Goal: Task Accomplishment & Management: Complete application form

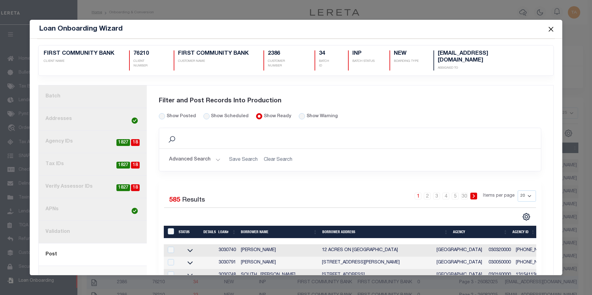
select select "25"
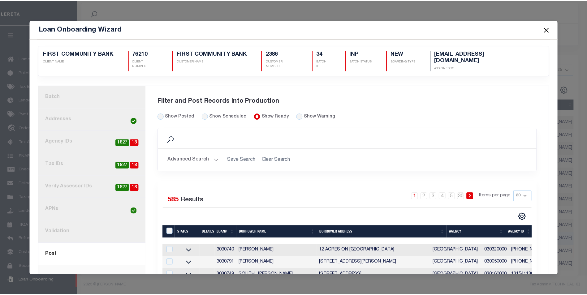
scroll to position [6, 0]
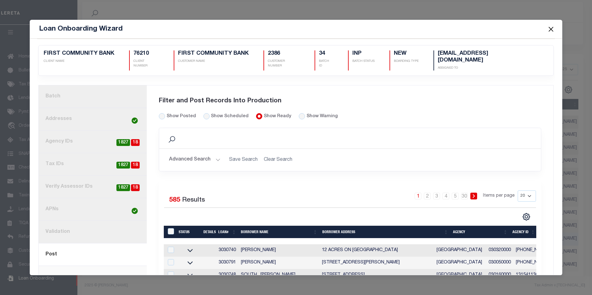
click at [159, 104] on div "Filter and Post Records Into Production" at bounding box center [350, 101] width 383 height 24
click at [159, 113] on input "Show Posted" at bounding box center [162, 116] width 6 height 6
radio input "true"
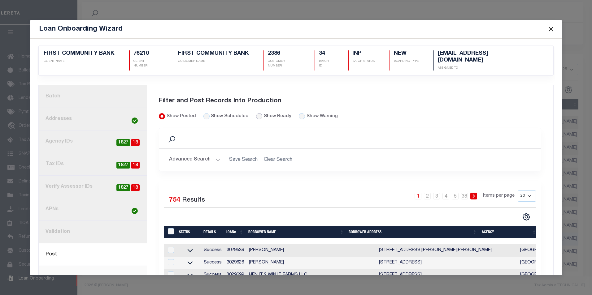
click at [256, 113] on input "Show Ready" at bounding box center [259, 116] width 6 height 6
radio input "true"
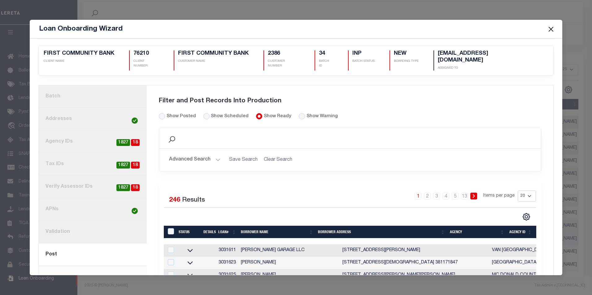
click at [552, 29] on button "Close" at bounding box center [551, 29] width 8 height 8
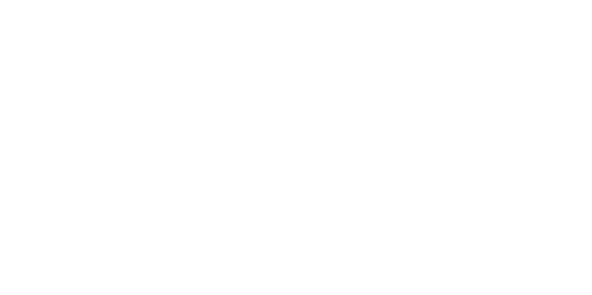
select select "200"
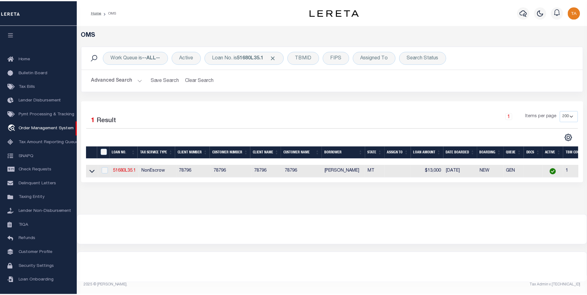
scroll to position [2, 0]
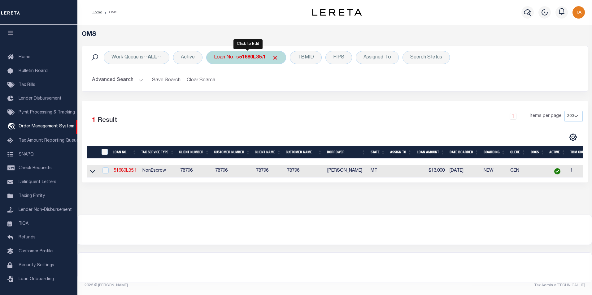
click at [260, 59] on b "51680L35.1" at bounding box center [252, 57] width 27 height 5
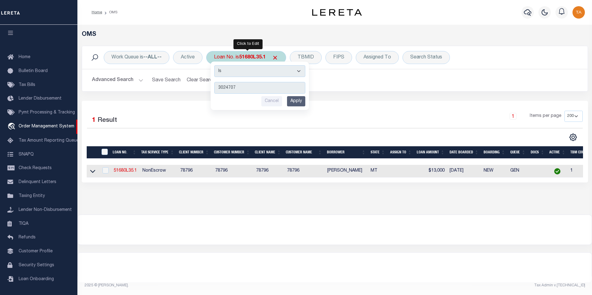
type input "3024707"
click at [299, 101] on input "Apply" at bounding box center [296, 101] width 18 height 10
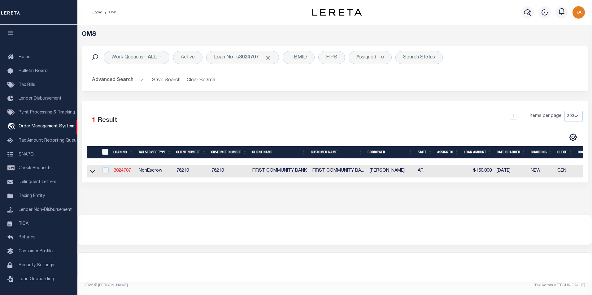
click at [124, 172] on link "3024707" at bounding box center [122, 171] width 17 height 4
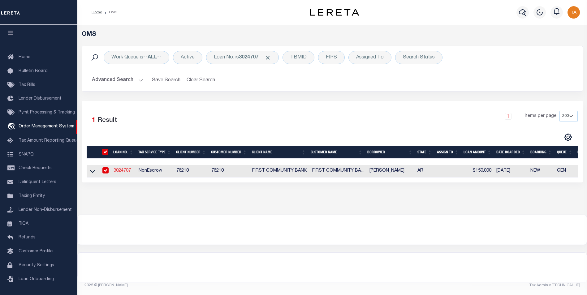
type input "3024707"
type input "[PERSON_NAME]"
select select
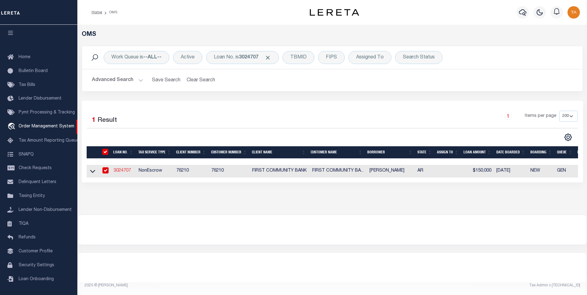
select select
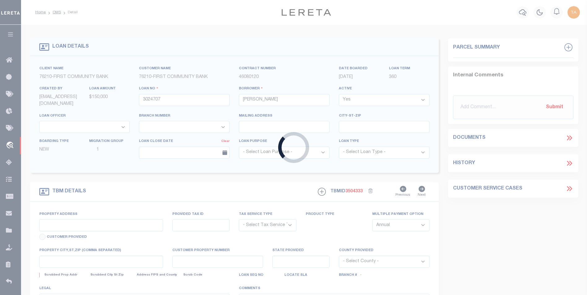
type input "98 ACRES LOCATED AT 250 DAIRY"
radio input "true"
select select "NonEscrow"
select select
type input "CONCORD AR 72523"
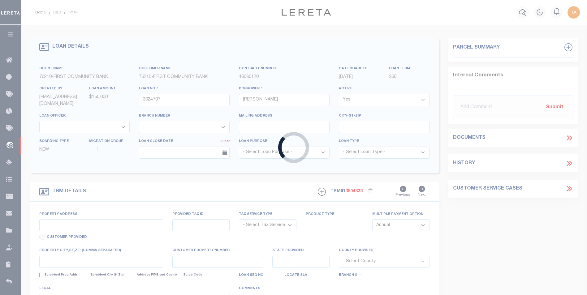
type input "3024707"
type input "AR"
type textarea "SEE FILE"
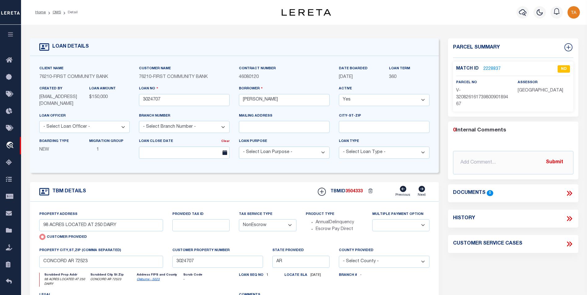
click at [490, 67] on link "2228837" at bounding box center [492, 69] width 17 height 7
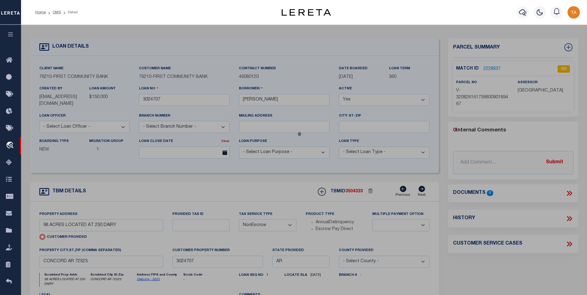
checkbox input "false"
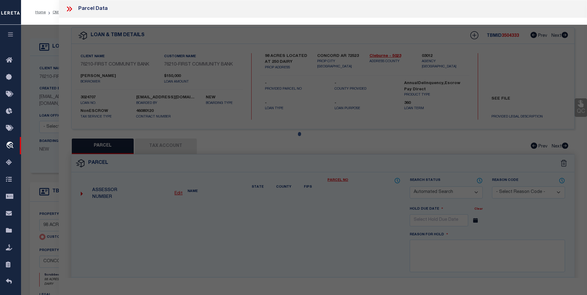
select select "ND"
select select "AGW"
select select
type input "98 ACRES LOCATED AT 250 DAIRY"
checkbox input "false"
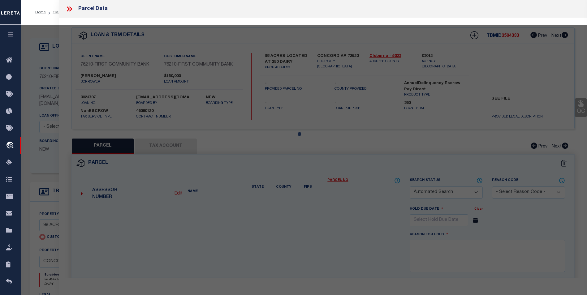
type input "CONCORD AR 72523"
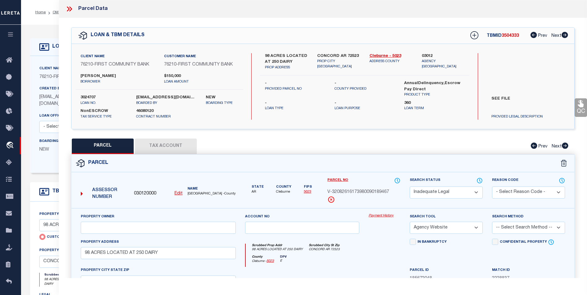
click at [163, 143] on button "Tax Account" at bounding box center [166, 146] width 62 height 15
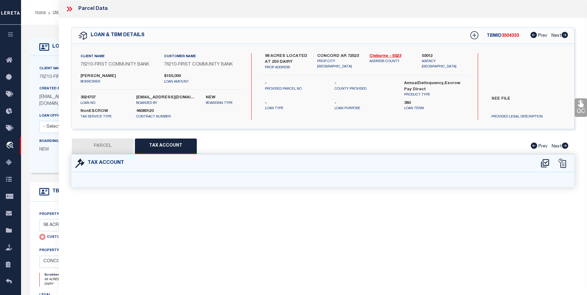
select select "100"
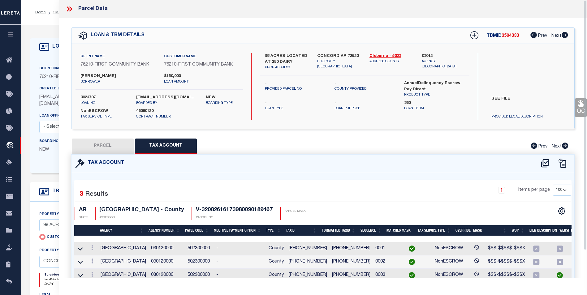
click at [69, 9] on icon at bounding box center [68, 9] width 3 height 5
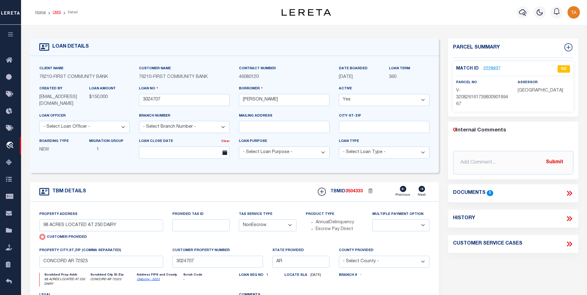
click at [55, 11] on link "OMS" at bounding box center [57, 13] width 8 height 4
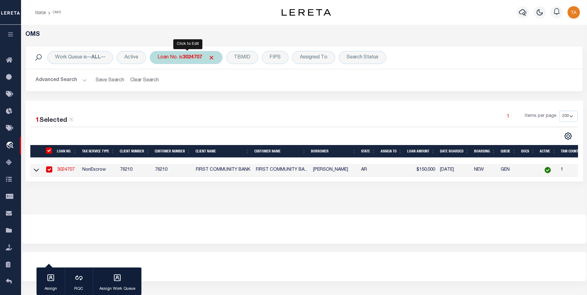
click at [189, 58] on b "3024707" at bounding box center [193, 57] width 20 height 5
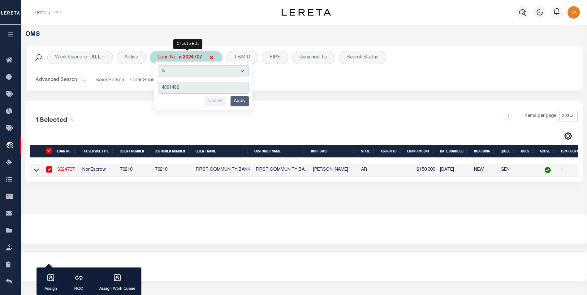
type input "4001482"
click at [236, 100] on input "Apply" at bounding box center [240, 101] width 18 height 10
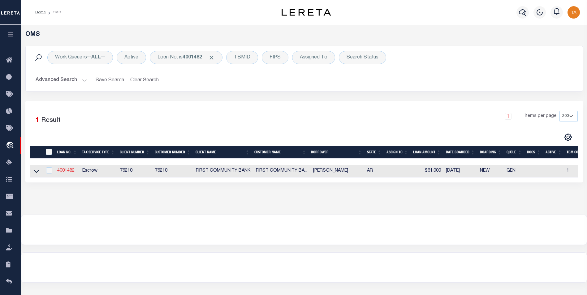
click at [62, 172] on link "4001482" at bounding box center [65, 171] width 17 height 4
type input "4001482"
type input "[PERSON_NAME]"
select select "False"
select select
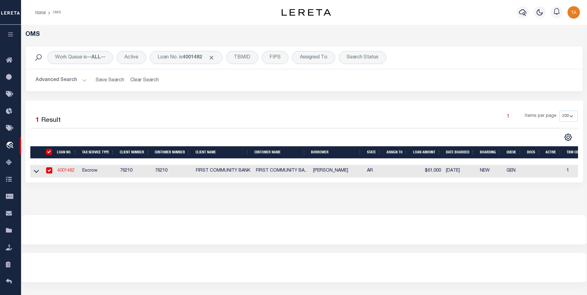
select select
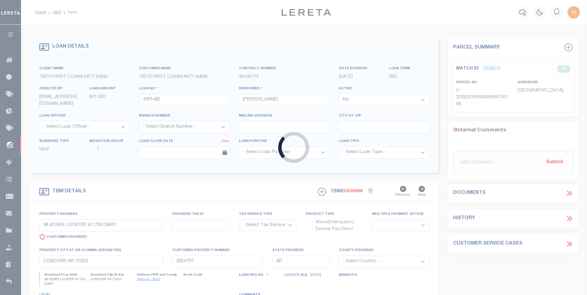
type input "[STREET_ADDRESS]"
select select "Escrow"
select select
type input "SEARCY AR 721435910"
type input "4001482"
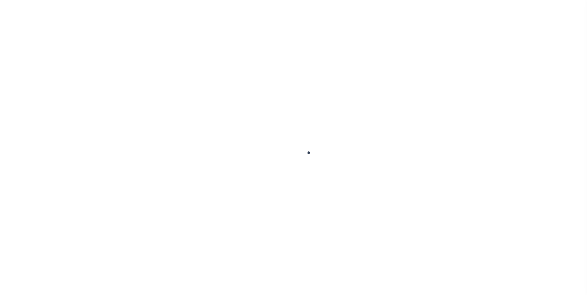
select select "NonEscrow"
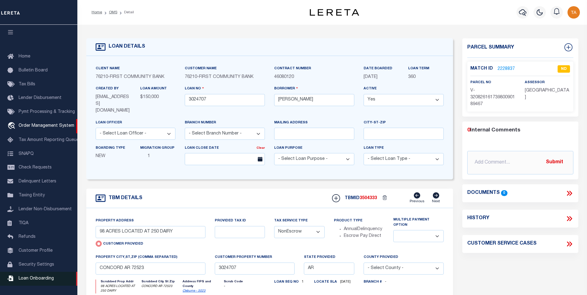
click at [31, 280] on span "Loan Onboarding" at bounding box center [36, 279] width 35 height 4
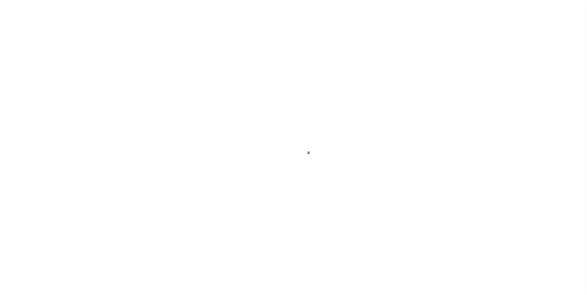
select select "25"
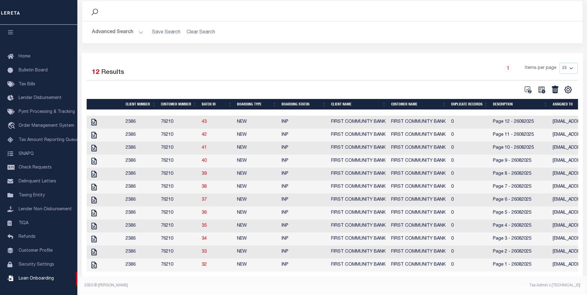
scroll to position [54, 0]
click at [95, 262] on icon "" at bounding box center [93, 265] width 5 height 7
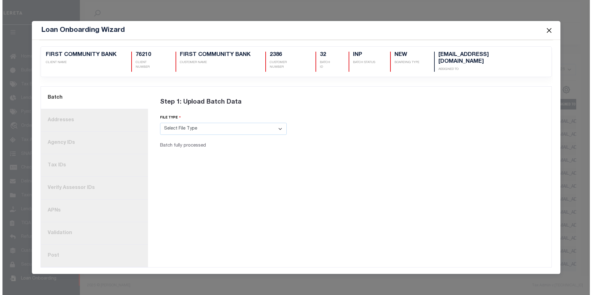
scroll to position [53, 0]
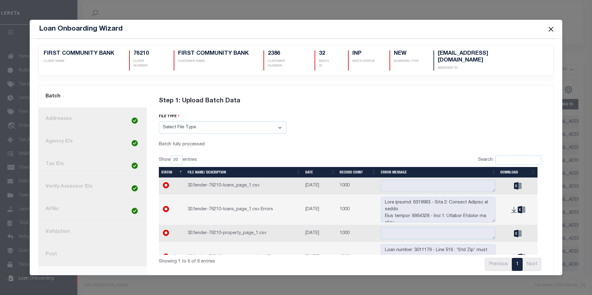
click at [63, 158] on link "4. Tax IDs" at bounding box center [93, 164] width 108 height 23
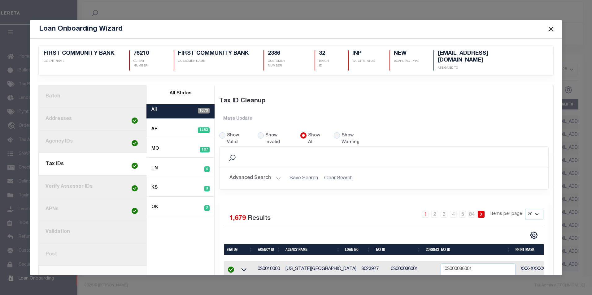
click at [271, 172] on button "Advanced Search" at bounding box center [254, 178] width 51 height 12
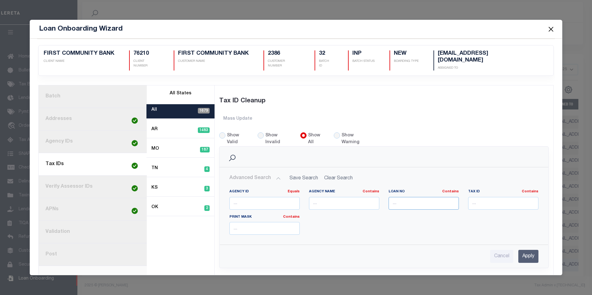
click at [405, 197] on input "text" at bounding box center [424, 203] width 70 height 13
paste input "3024707"
type input "3024707"
click at [525, 250] on input "Apply" at bounding box center [528, 256] width 20 height 13
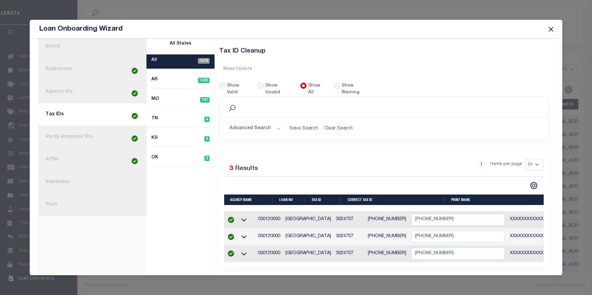
scroll to position [0, 0]
click at [550, 28] on button "Close" at bounding box center [551, 29] width 8 height 8
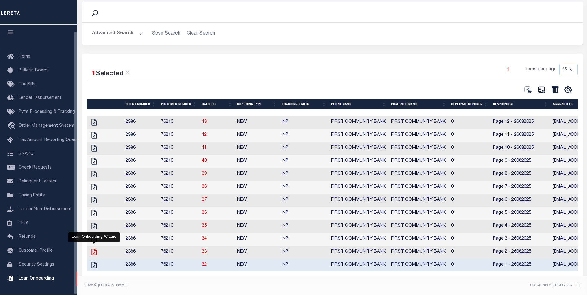
click at [94, 249] on icon "" at bounding box center [93, 252] width 5 height 7
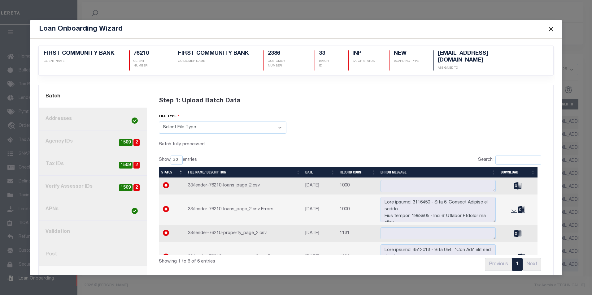
click at [63, 250] on link "8. Post" at bounding box center [93, 255] width 108 height 23
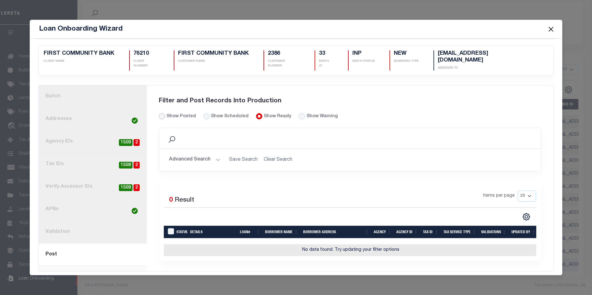
click at [161, 113] on input "Show Posted" at bounding box center [162, 116] width 6 height 6
radio input "true"
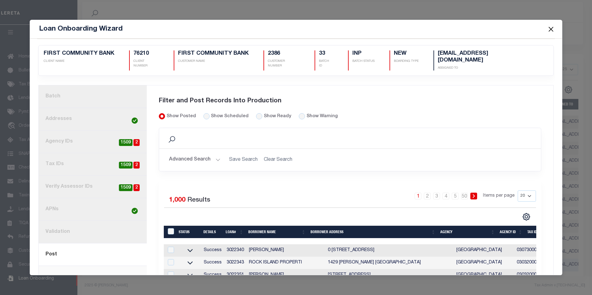
click at [231, 245] on td "3022340" at bounding box center [235, 251] width 22 height 12
checkbox input "false"
copy td "3022340"
click at [461, 193] on link "50" at bounding box center [464, 196] width 7 height 7
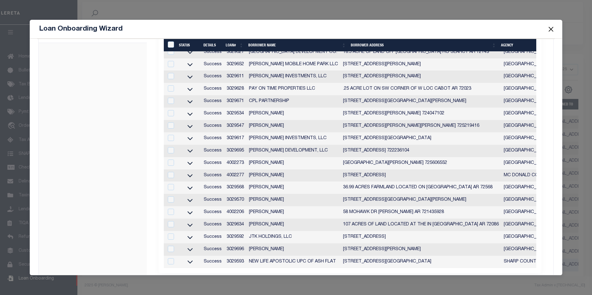
scroll to position [242, 0]
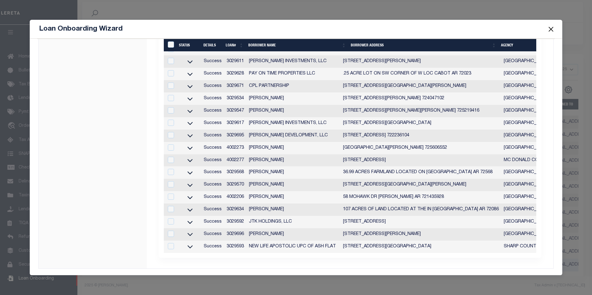
click at [234, 243] on td "3029593" at bounding box center [235, 247] width 22 height 12
click at [233, 242] on td "3029593" at bounding box center [235, 247] width 22 height 12
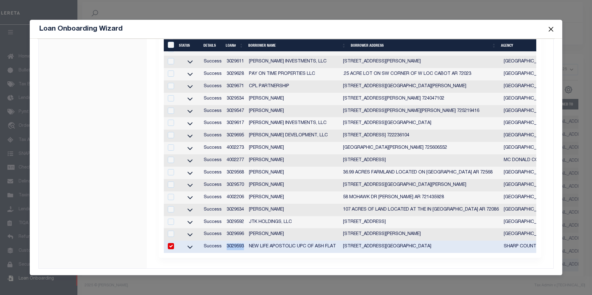
click at [233, 242] on td "3029593" at bounding box center [235, 247] width 22 height 12
checkbox input "false"
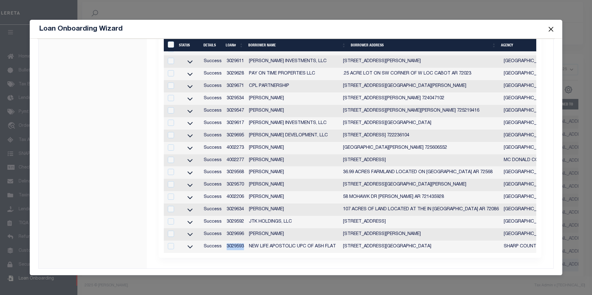
copy td "3029593"
click at [550, 28] on button "Close" at bounding box center [551, 29] width 8 height 8
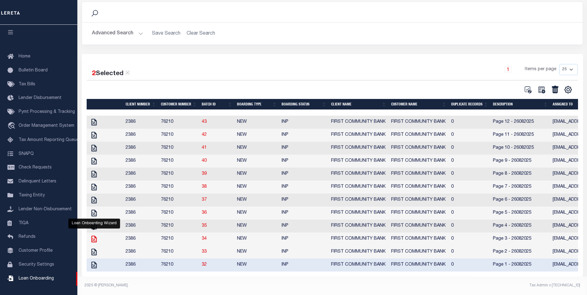
click at [94, 236] on icon "" at bounding box center [94, 239] width 8 height 8
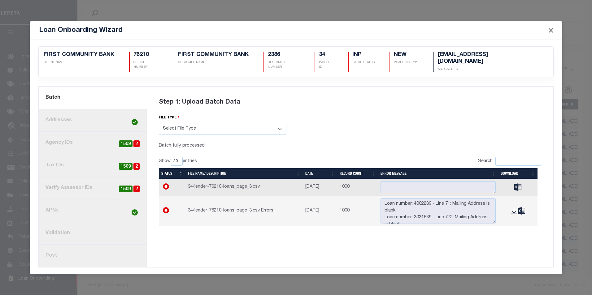
scroll to position [0, 0]
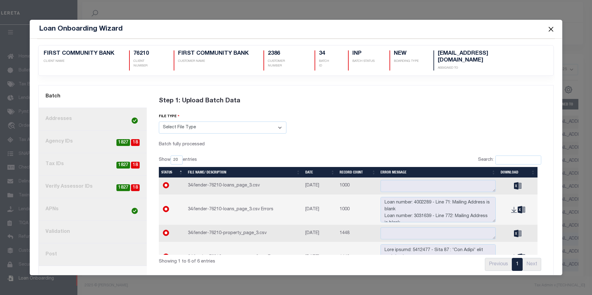
click at [61, 251] on link "8. Post" at bounding box center [93, 255] width 108 height 23
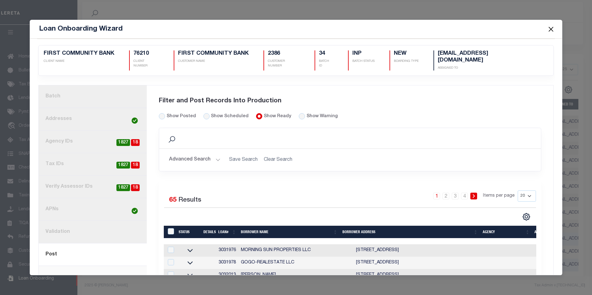
click at [224, 245] on td "3031976" at bounding box center [227, 251] width 22 height 12
checkbox input "false"
copy td "3031976"
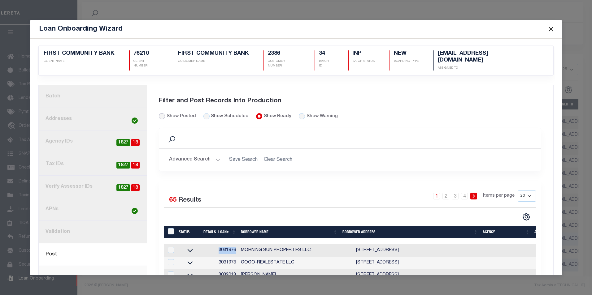
click at [161, 113] on input "Show Posted" at bounding box center [162, 116] width 6 height 6
radio input "true"
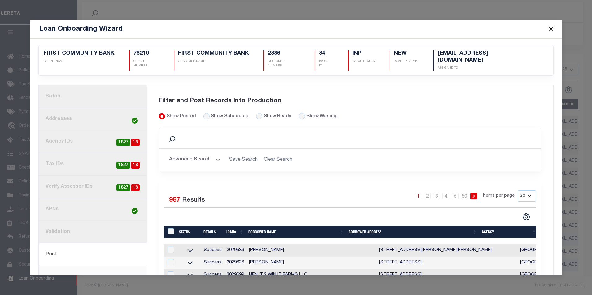
click at [236, 246] on td "3029539" at bounding box center [235, 251] width 22 height 12
checkbox input "false"
copy td "3029539"
click at [256, 113] on input "Show Ready" at bounding box center [259, 116] width 6 height 6
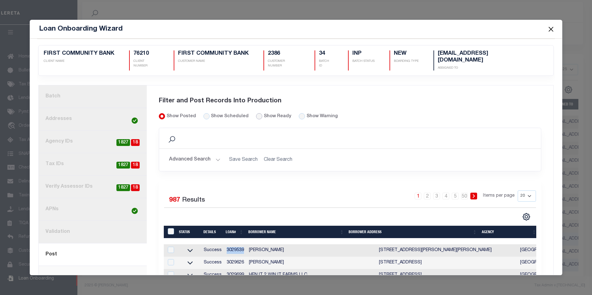
radio input "true"
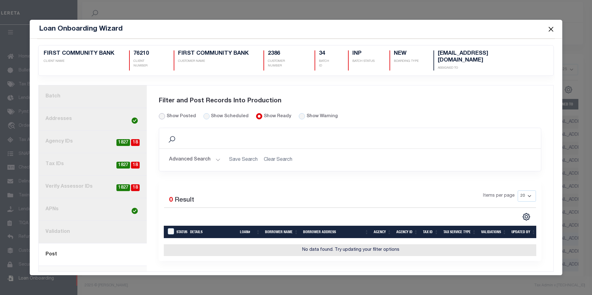
click at [162, 113] on input "Show Posted" at bounding box center [162, 116] width 6 height 6
radio input "true"
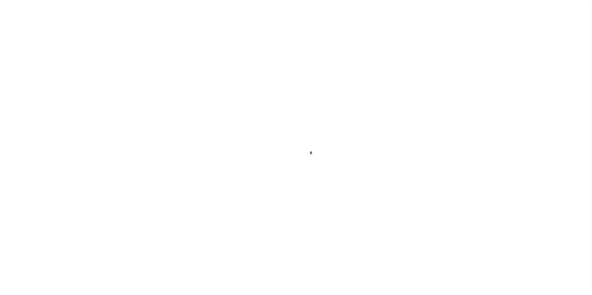
select select
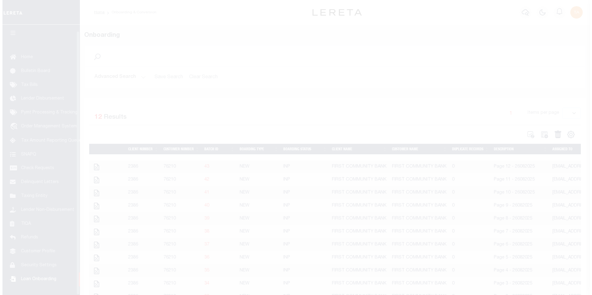
scroll to position [6, 0]
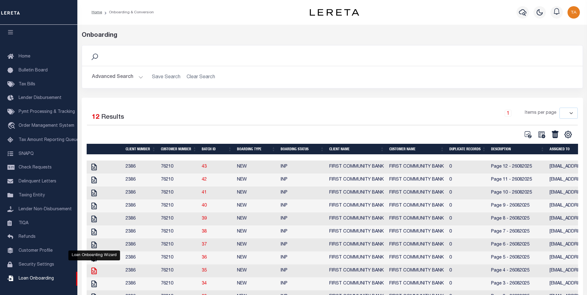
click at [94, 275] on icon "" at bounding box center [93, 271] width 5 height 7
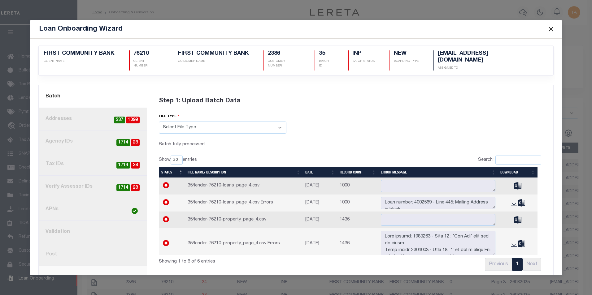
click at [83, 113] on link "2. Addresses 1099 337" at bounding box center [93, 119] width 108 height 23
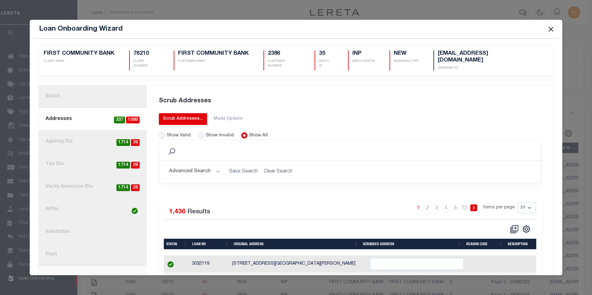
click at [188, 116] on div "Scrub Addresses..." at bounding box center [183, 119] width 40 height 7
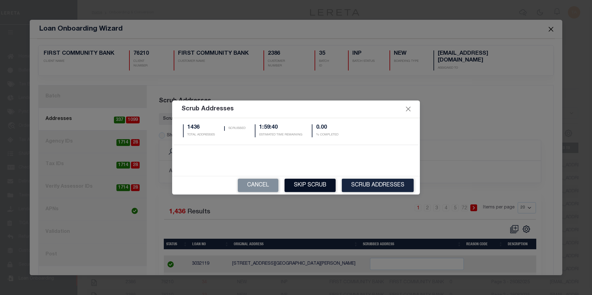
click at [308, 187] on button "Skip Scrub" at bounding box center [310, 185] width 51 height 13
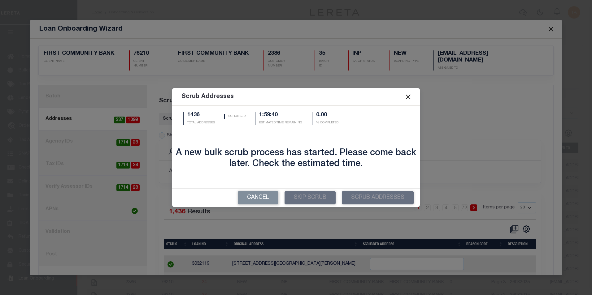
click at [407, 97] on button "Close" at bounding box center [408, 97] width 8 height 8
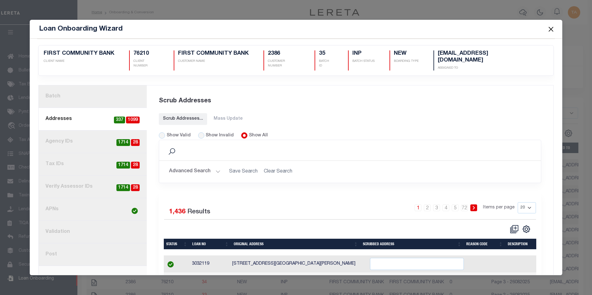
click at [551, 27] on button "Close" at bounding box center [551, 29] width 8 height 8
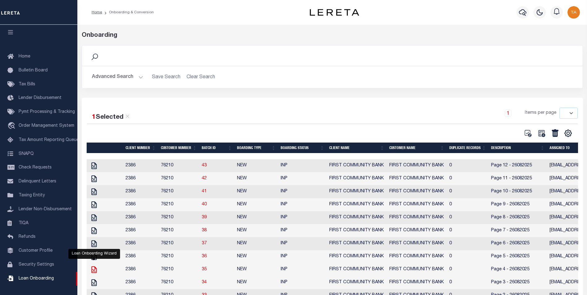
click at [94, 273] on icon "" at bounding box center [93, 270] width 5 height 7
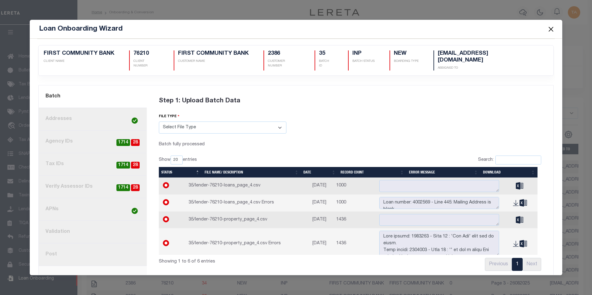
click at [50, 250] on link "8. Post" at bounding box center [93, 255] width 108 height 23
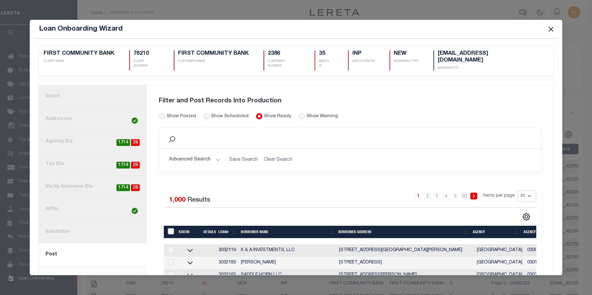
click at [169, 229] on input "LoanPrepID" at bounding box center [171, 232] width 6 height 6
checkbox input "true"
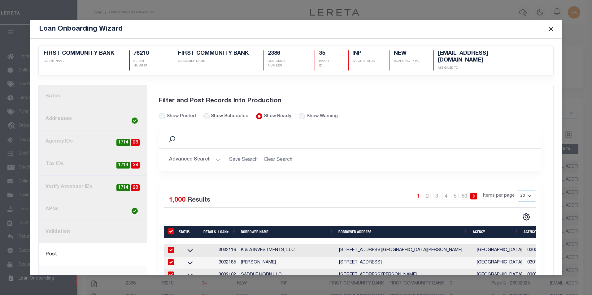
checkbox input "true"
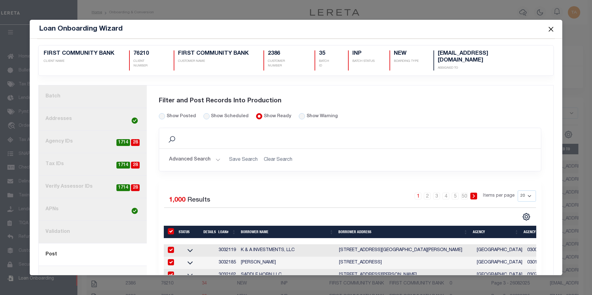
checkbox input "true"
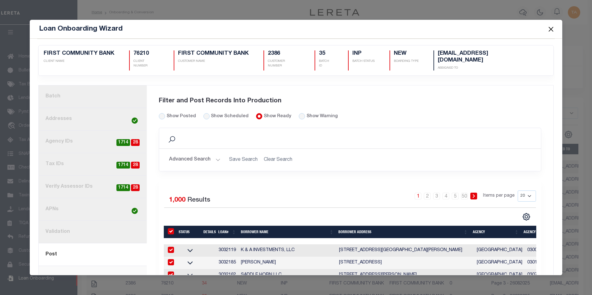
checkbox input "true"
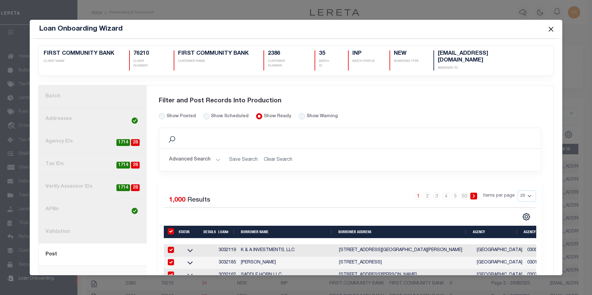
checkbox input "true"
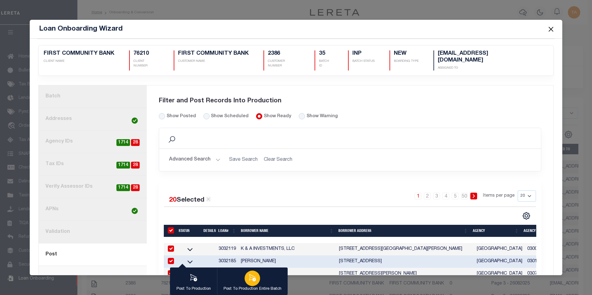
click at [252, 280] on icon "button" at bounding box center [252, 278] width 8 height 8
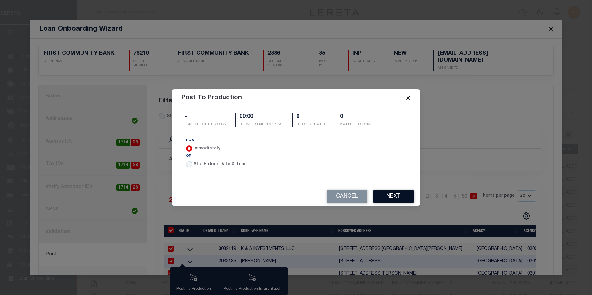
click at [386, 199] on button "Next" at bounding box center [393, 196] width 40 height 13
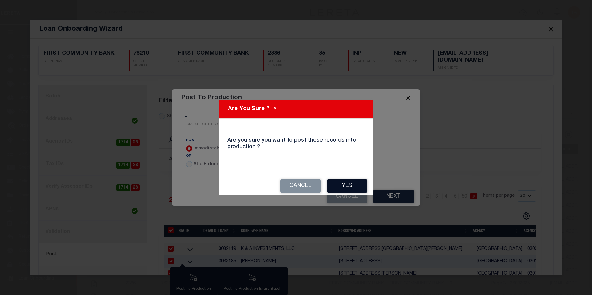
click at [335, 185] on button "Yes" at bounding box center [347, 186] width 40 height 13
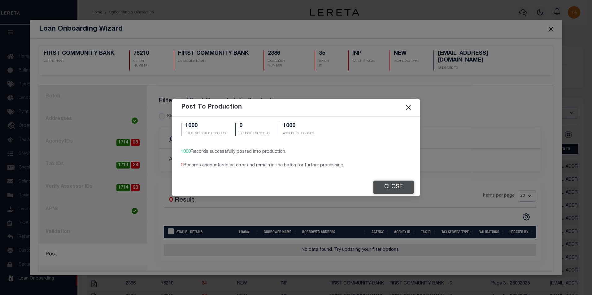
click at [387, 187] on button "Close" at bounding box center [393, 187] width 40 height 13
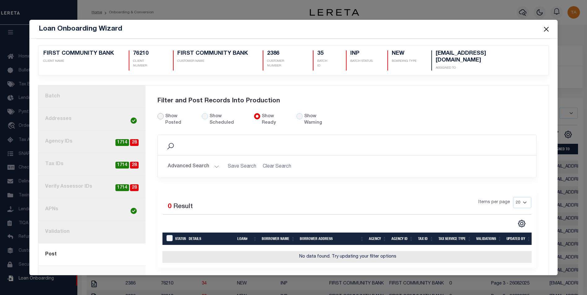
click at [161, 113] on input "Show Posted" at bounding box center [161, 116] width 6 height 6
radio input "true"
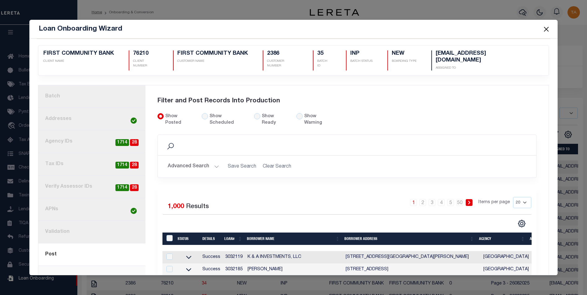
click at [229, 251] on td "3032119" at bounding box center [234, 257] width 22 height 12
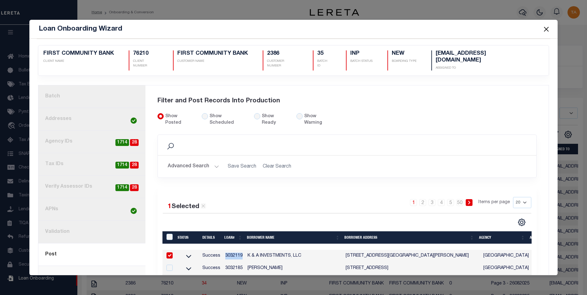
click at [229, 250] on td "3032119" at bounding box center [234, 256] width 22 height 12
checkbox input "false"
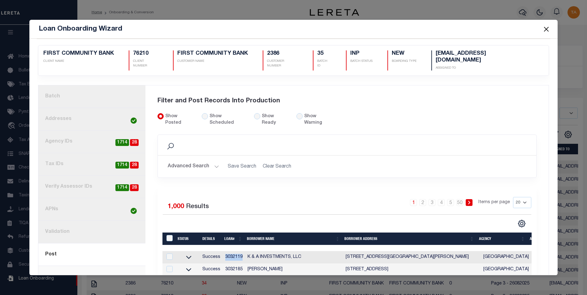
copy td "3032119"
click at [545, 29] on button "Close" at bounding box center [546, 29] width 8 height 8
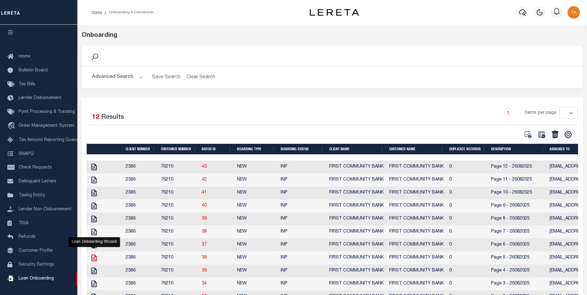
click at [93, 262] on icon "" at bounding box center [93, 258] width 5 height 7
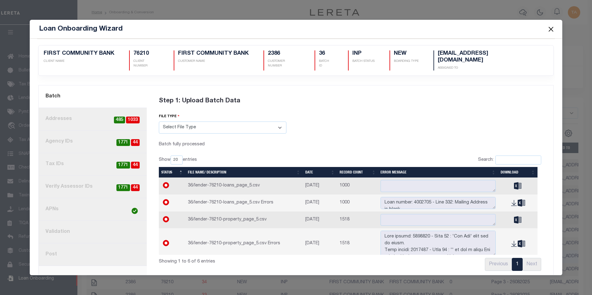
click at [71, 112] on link "2. Addresses 1033 485" at bounding box center [93, 119] width 108 height 23
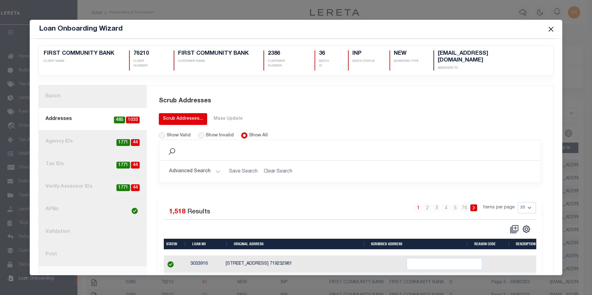
click at [172, 116] on div "Scrub Addresses..." at bounding box center [183, 119] width 40 height 7
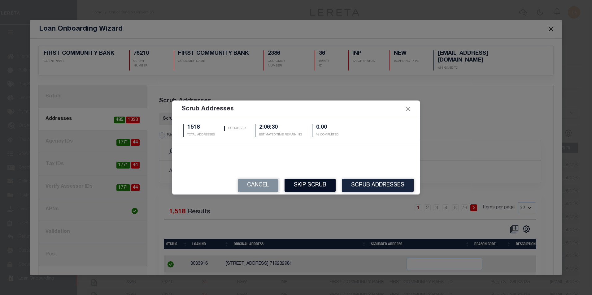
click at [298, 183] on button "Skip Scrub" at bounding box center [310, 185] width 51 height 13
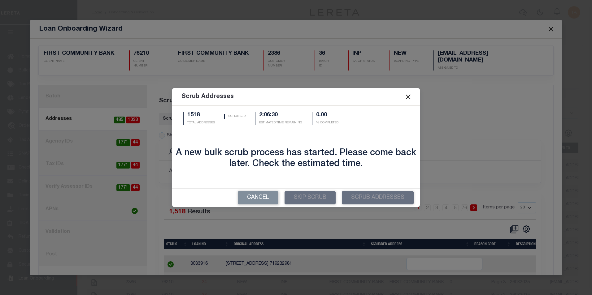
click at [407, 97] on button "Close" at bounding box center [408, 97] width 8 height 8
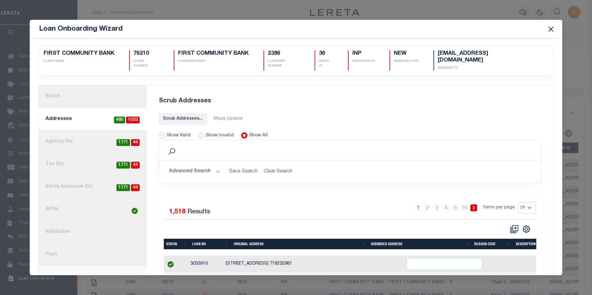
click at [550, 31] on button "Close" at bounding box center [551, 29] width 8 height 8
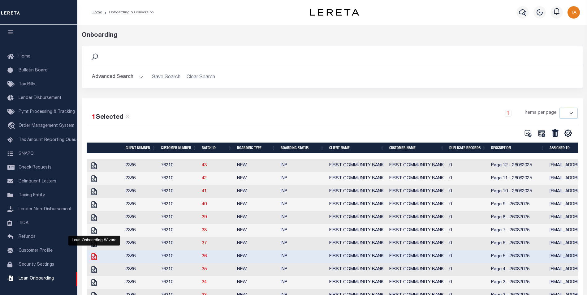
click at [94, 260] on icon "" at bounding box center [94, 257] width 8 height 8
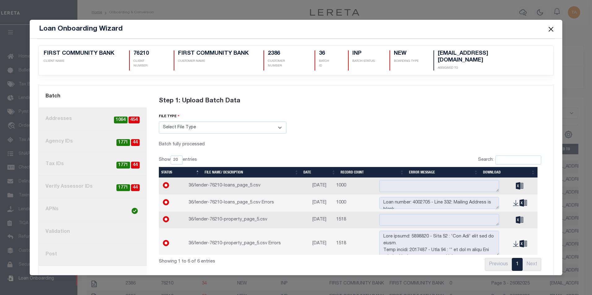
click at [551, 28] on button "Close" at bounding box center [551, 29] width 8 height 8
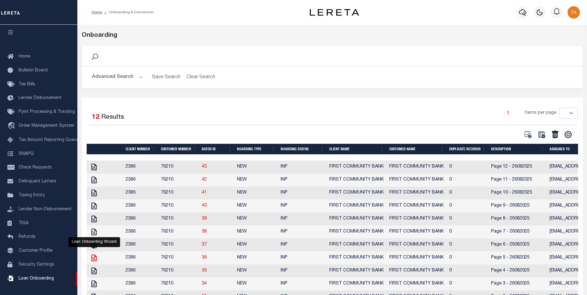
click at [92, 260] on icon "" at bounding box center [93, 258] width 5 height 7
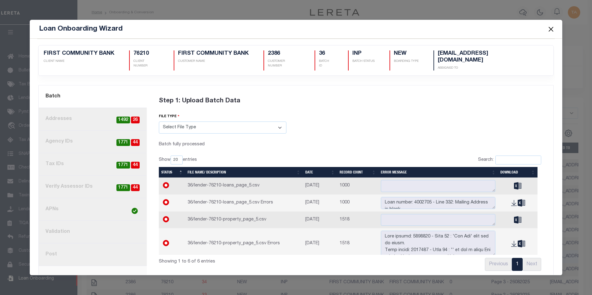
click at [549, 28] on button "Close" at bounding box center [551, 29] width 8 height 8
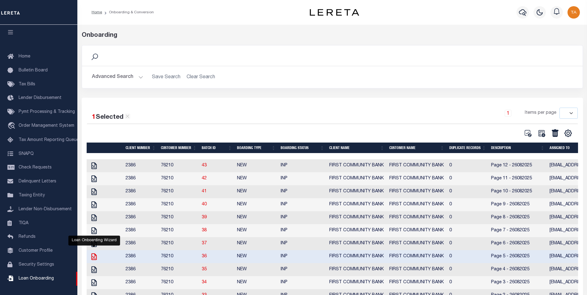
click at [94, 260] on icon "" at bounding box center [93, 257] width 5 height 7
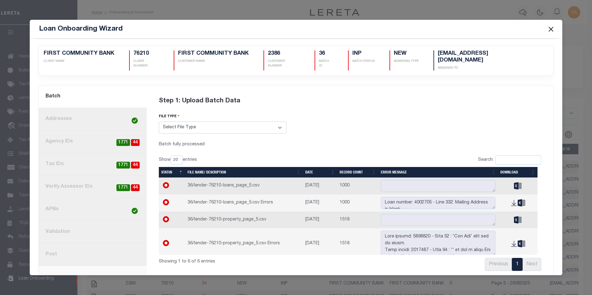
click at [63, 250] on link "8. Post" at bounding box center [93, 255] width 108 height 23
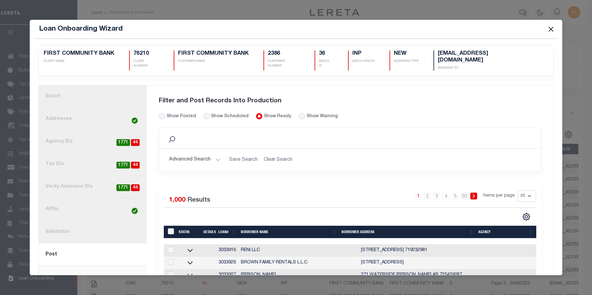
click at [170, 229] on input "LoanPrepID" at bounding box center [171, 232] width 6 height 6
checkbox input "true"
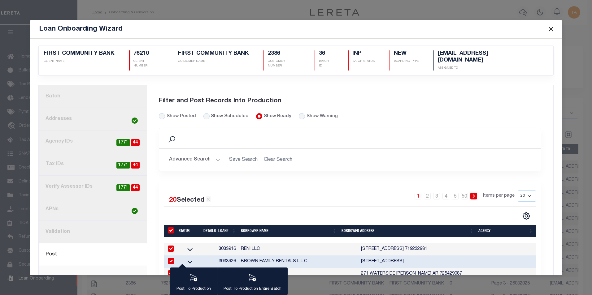
checkbox input "true"
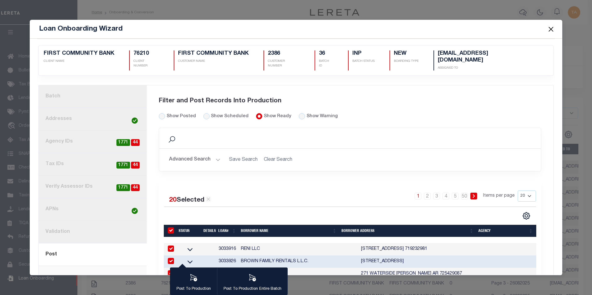
checkbox input "true"
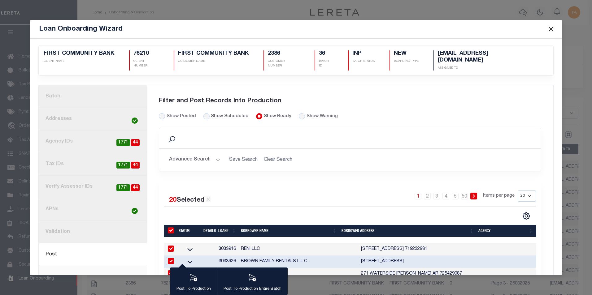
checkbox input "true"
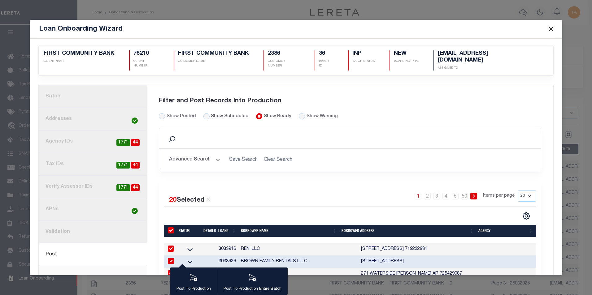
checkbox input "true"
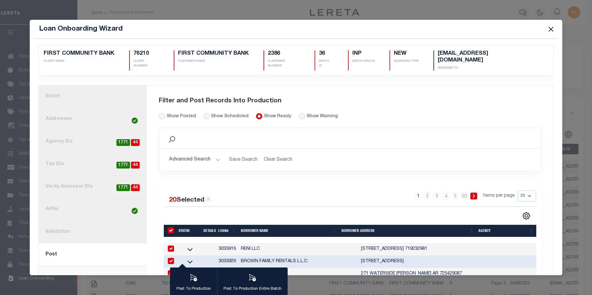
checkbox input "true"
click at [255, 281] on icon "button" at bounding box center [252, 277] width 7 height 7
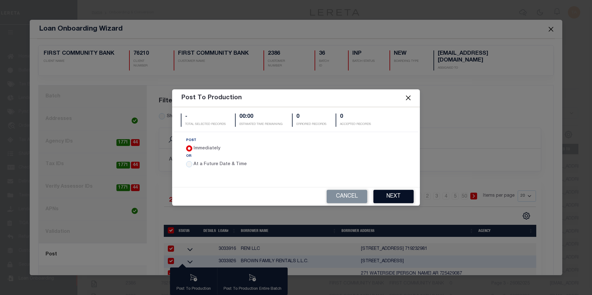
click at [397, 197] on button "Next" at bounding box center [393, 196] width 40 height 13
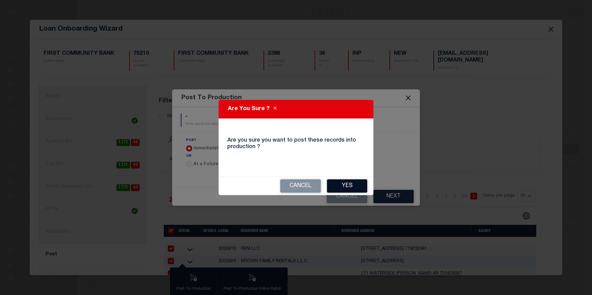
click at [363, 187] on button "Yes" at bounding box center [347, 186] width 40 height 13
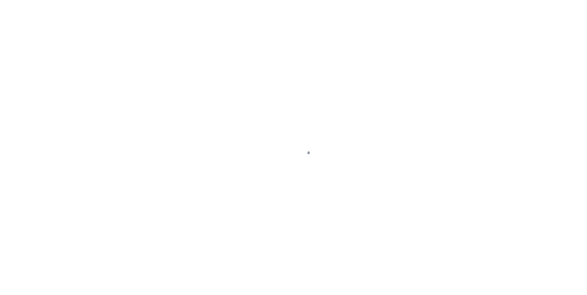
select select
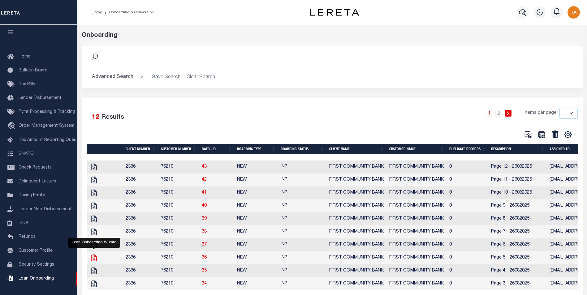
click at [92, 261] on icon "" at bounding box center [93, 258] width 5 height 7
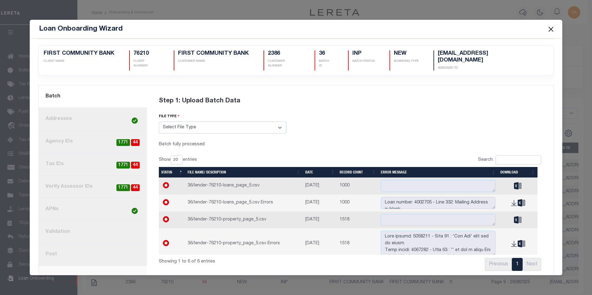
click at [61, 249] on link "8. Post" at bounding box center [93, 255] width 108 height 23
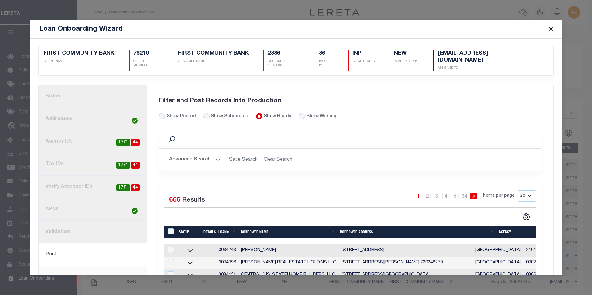
click at [298, 115] on div "Show Posted Show Scheduled Show Ready" at bounding box center [252, 120] width 196 height 15
click at [299, 113] on input "radio" at bounding box center [302, 116] width 6 height 6
radio input "true"
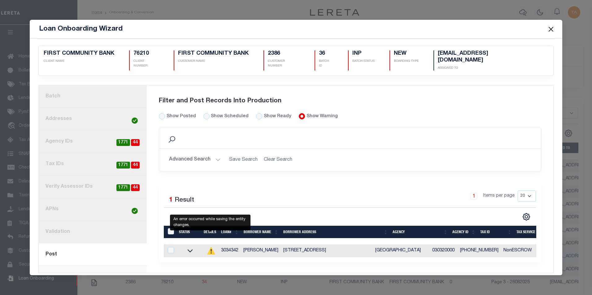
click at [210, 247] on icon at bounding box center [210, 250] width 7 height 7
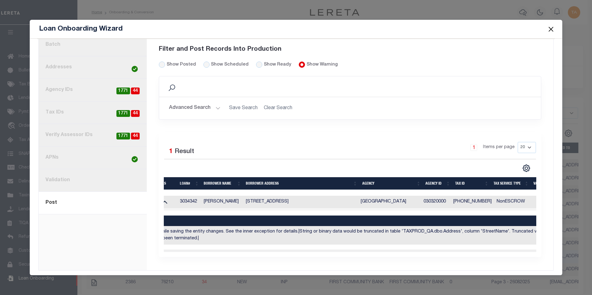
scroll to position [0, 0]
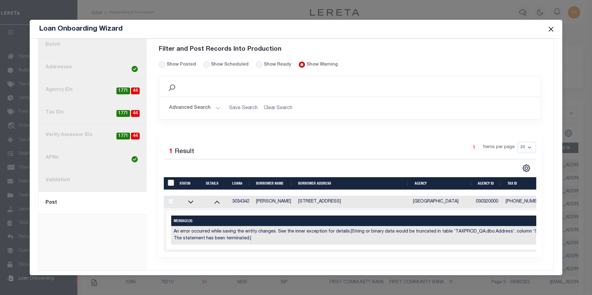
click at [172, 180] on input "LoanPrepID" at bounding box center [171, 183] width 6 height 6
checkbox input "true"
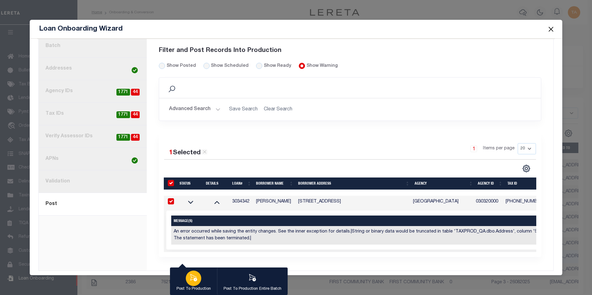
click at [194, 281] on icon "button" at bounding box center [193, 277] width 7 height 7
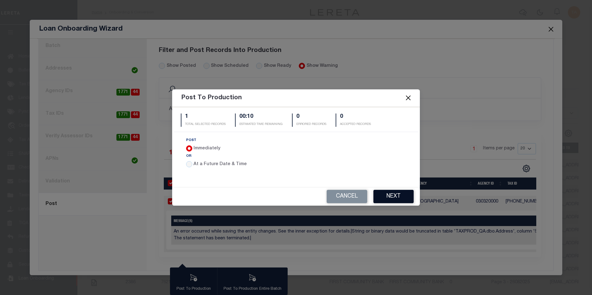
click at [390, 199] on button "Next" at bounding box center [393, 196] width 40 height 13
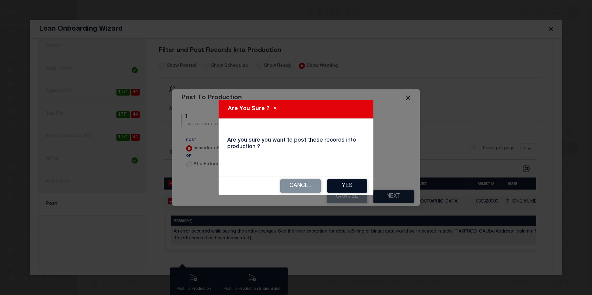
click at [344, 181] on button "Yes" at bounding box center [347, 186] width 40 height 13
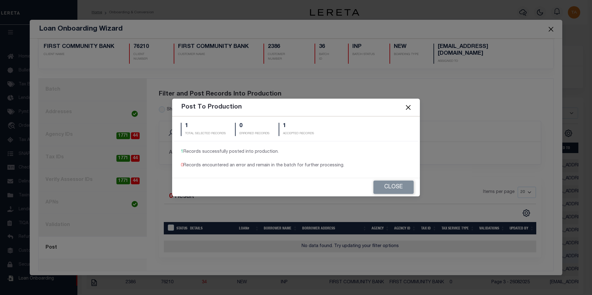
click at [410, 107] on button "Close" at bounding box center [408, 107] width 8 height 8
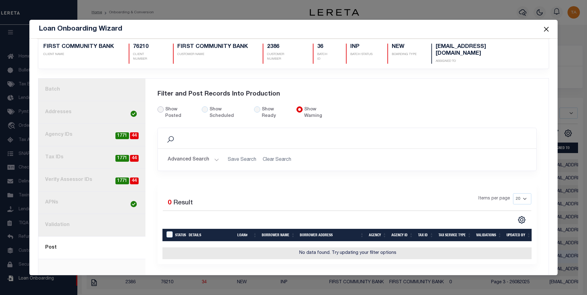
click at [160, 107] on input "Show Posted" at bounding box center [161, 110] width 6 height 6
radio input "true"
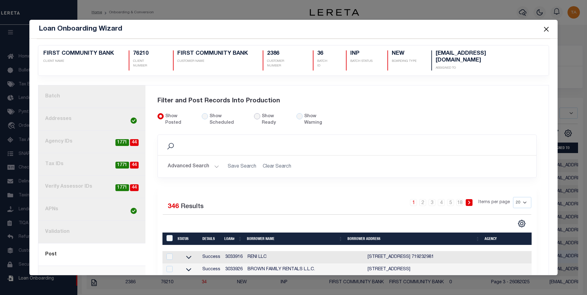
click at [254, 113] on input "Show Ready" at bounding box center [257, 116] width 6 height 6
radio input "true"
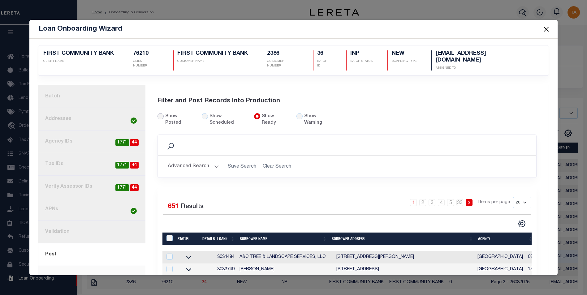
click at [159, 113] on input "Show Posted" at bounding box center [161, 116] width 6 height 6
radio input "true"
